Goal: Information Seeking & Learning: Check status

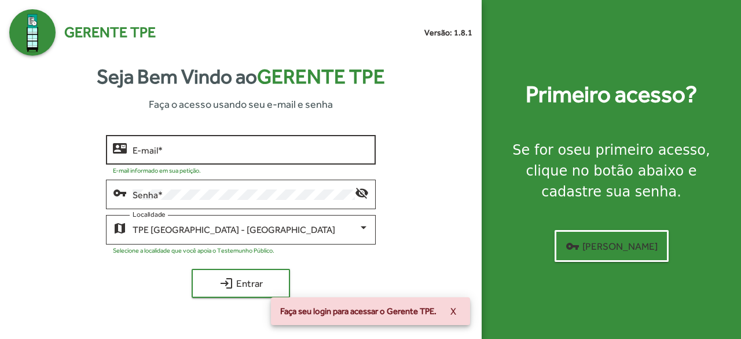
click at [225, 145] on input "E-mail *" at bounding box center [251, 150] width 237 height 10
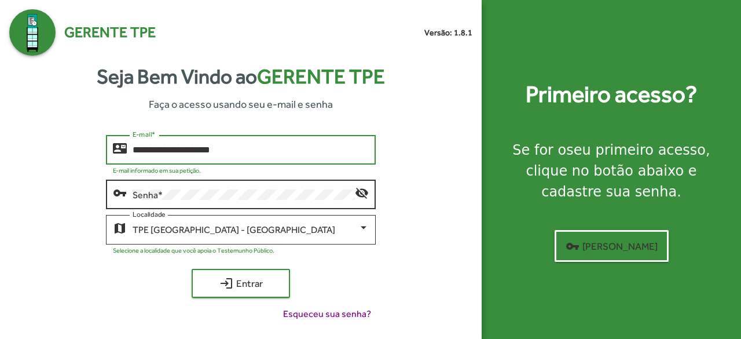
type input "**********"
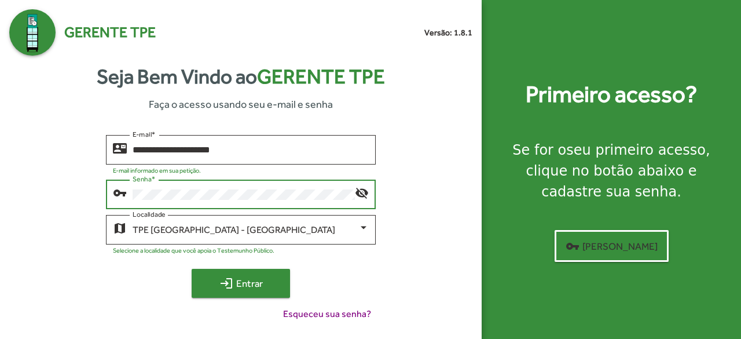
click at [222, 290] on mat-icon "login" at bounding box center [226, 283] width 14 height 14
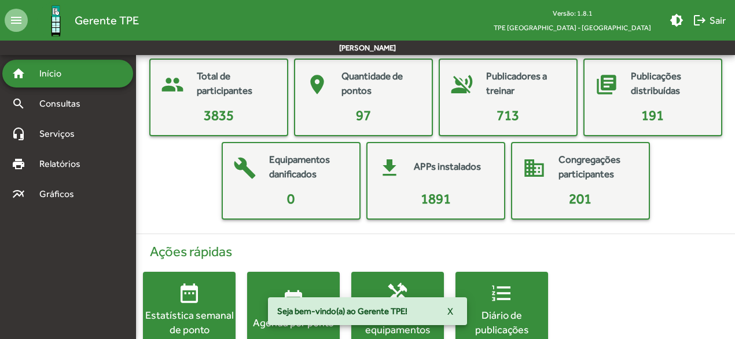
scroll to position [86, 0]
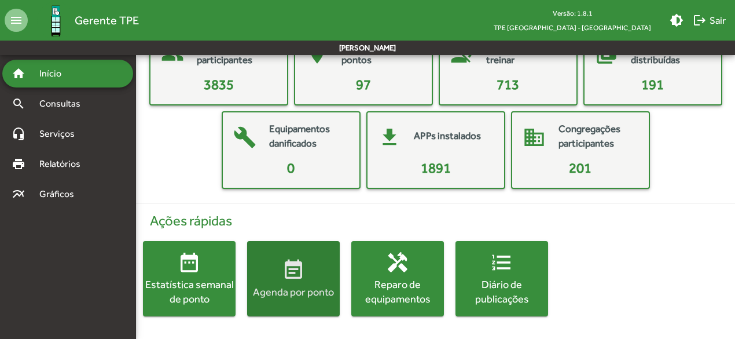
click at [284, 295] on div "Agenda por ponto" at bounding box center [293, 291] width 93 height 14
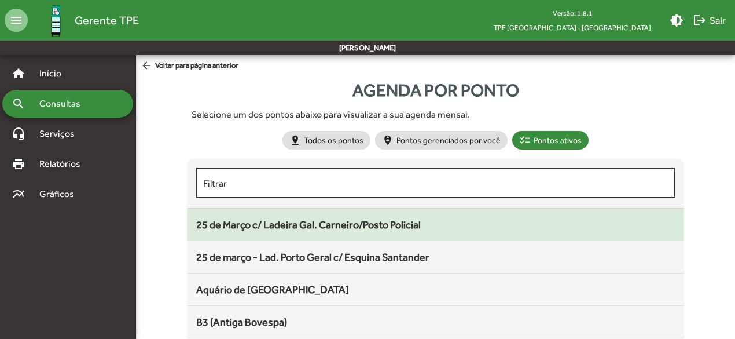
click at [303, 229] on span "25 de Março c/ Ladeira Gal. Carneiro/Posto Policial" at bounding box center [308, 224] width 225 height 12
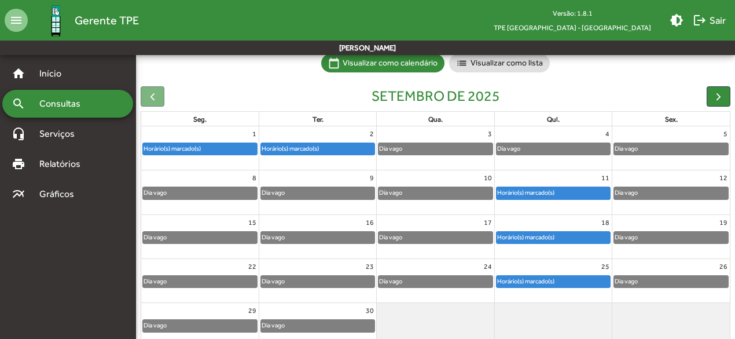
scroll to position [85, 0]
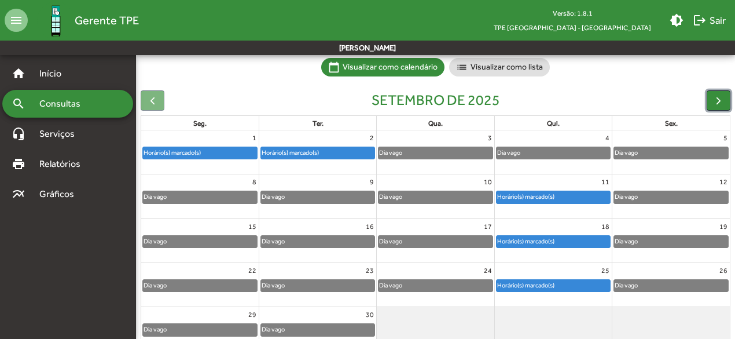
click at [716, 100] on span "button" at bounding box center [719, 100] width 12 height 12
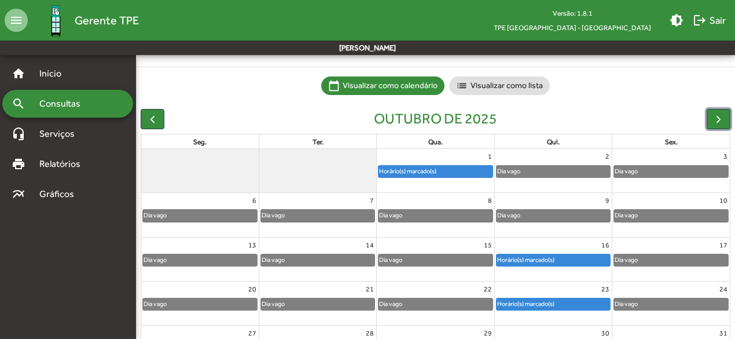
scroll to position [64, 0]
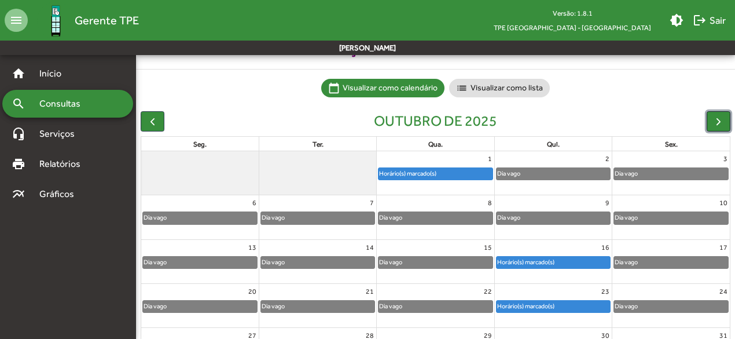
click at [723, 115] on span "button" at bounding box center [719, 121] width 12 height 12
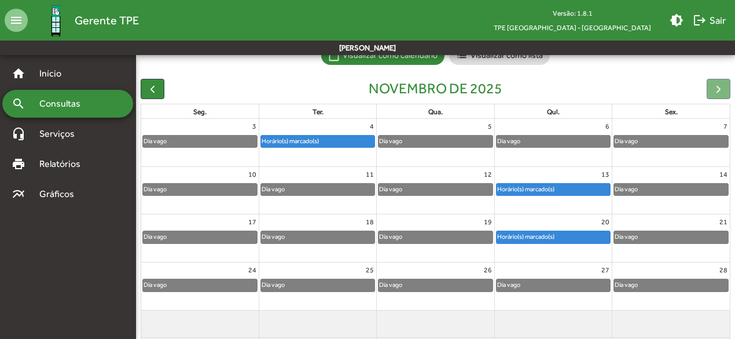
scroll to position [98, 0]
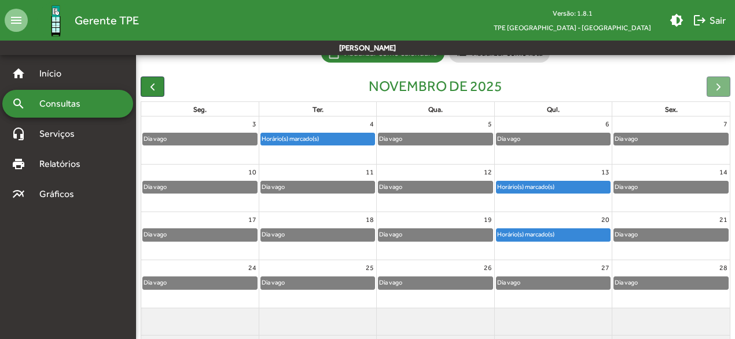
click at [348, 138] on div "Horário(s) marcado(s)" at bounding box center [317, 139] width 113 height 12
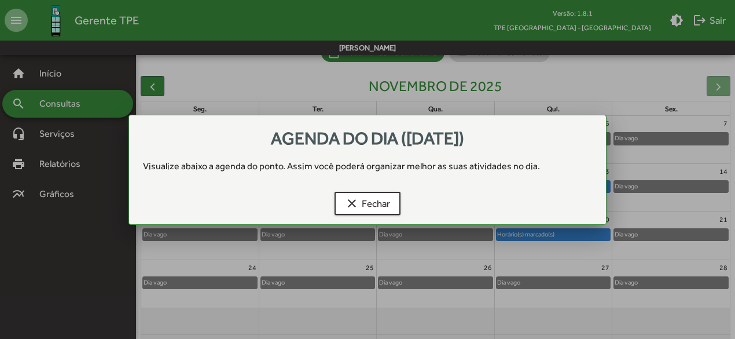
scroll to position [0, 0]
